Goal: Navigation & Orientation: Go to known website

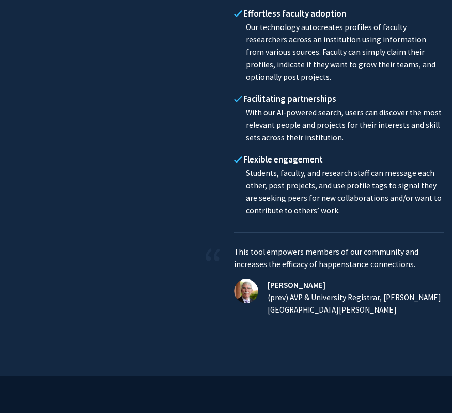
scroll to position [1289, 0]
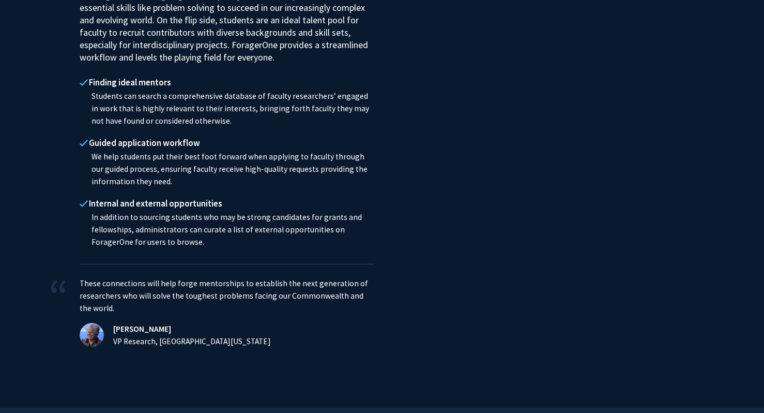
scroll to position [1434, 0]
